Goal: Transaction & Acquisition: Download file/media

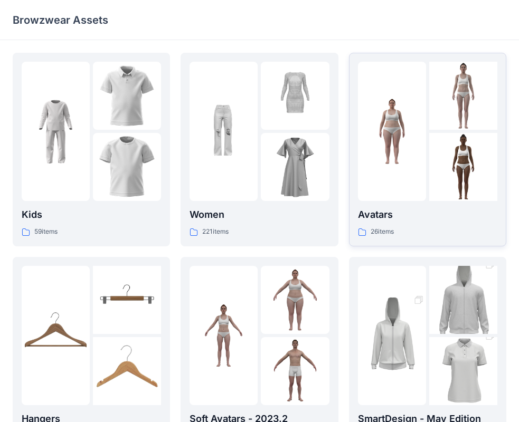
click at [446, 220] on p "Avatars" at bounding box center [427, 214] width 139 height 15
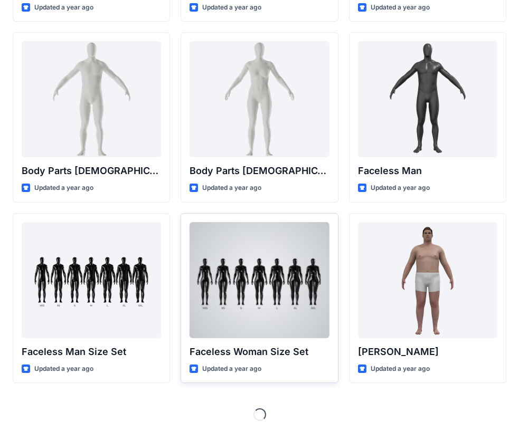
scroll to position [394, 0]
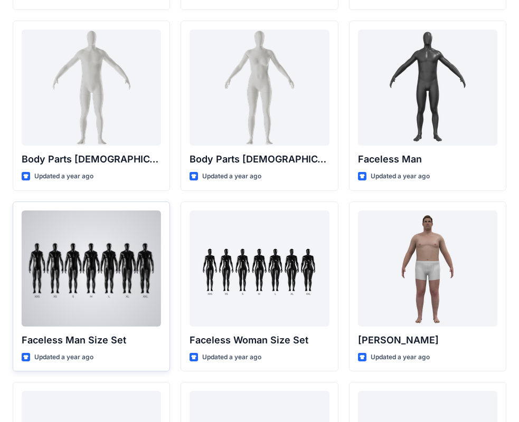
click at [54, 304] on div at bounding box center [91, 268] width 139 height 116
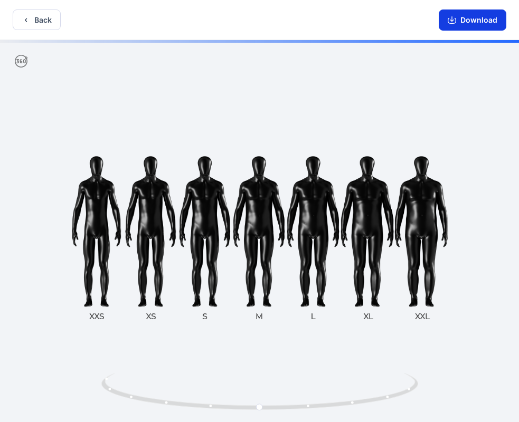
click at [479, 21] on button "Download" at bounding box center [472, 19] width 68 height 21
click at [34, 21] on button "Back" at bounding box center [37, 19] width 48 height 21
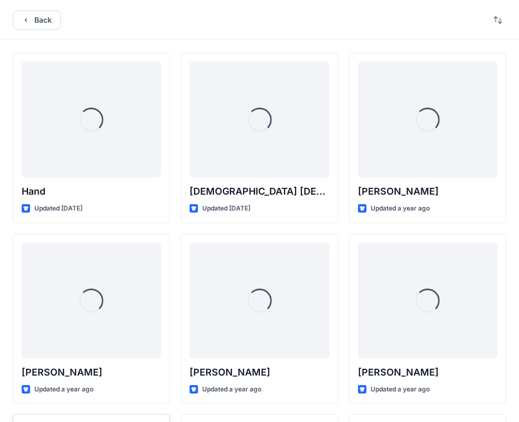
scroll to position [394, 0]
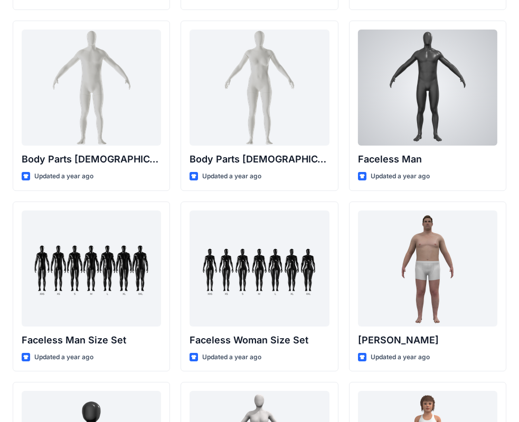
click at [407, 102] on div at bounding box center [427, 88] width 139 height 116
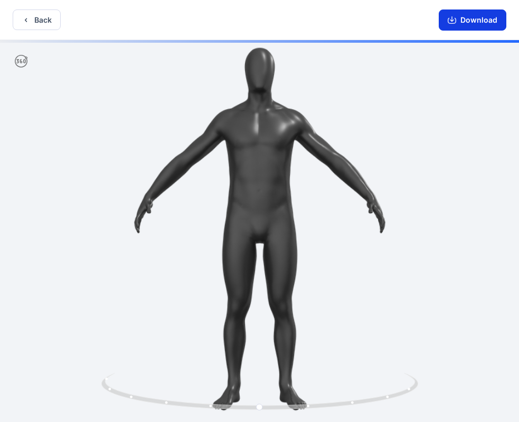
click at [475, 18] on button "Download" at bounding box center [472, 19] width 68 height 21
click at [28, 23] on icon "button" at bounding box center [26, 20] width 8 height 8
